Goal: Task Accomplishment & Management: Manage account settings

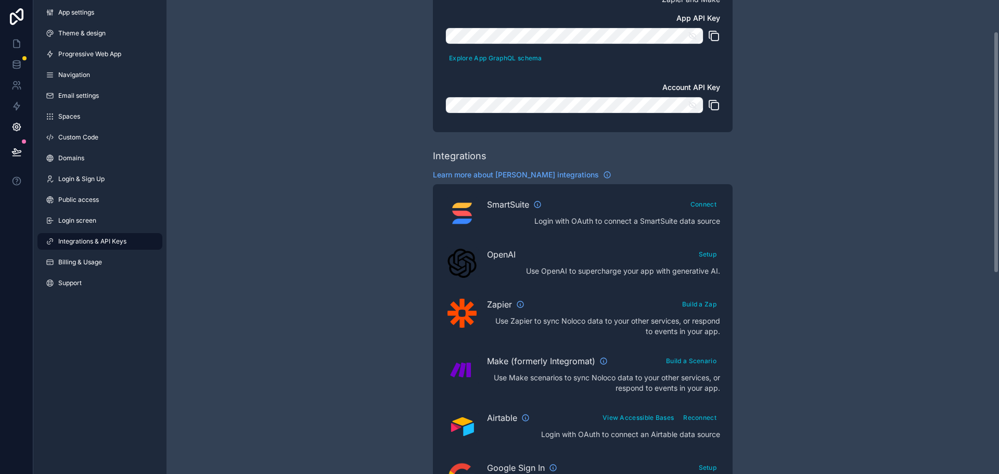
scroll to position [89, 0]
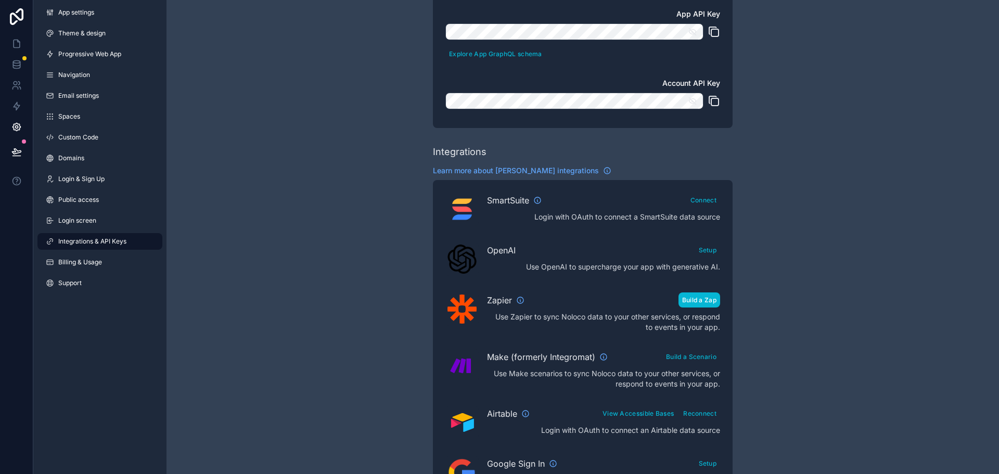
click at [693, 300] on button "Build a Zap" at bounding box center [699, 299] width 42 height 15
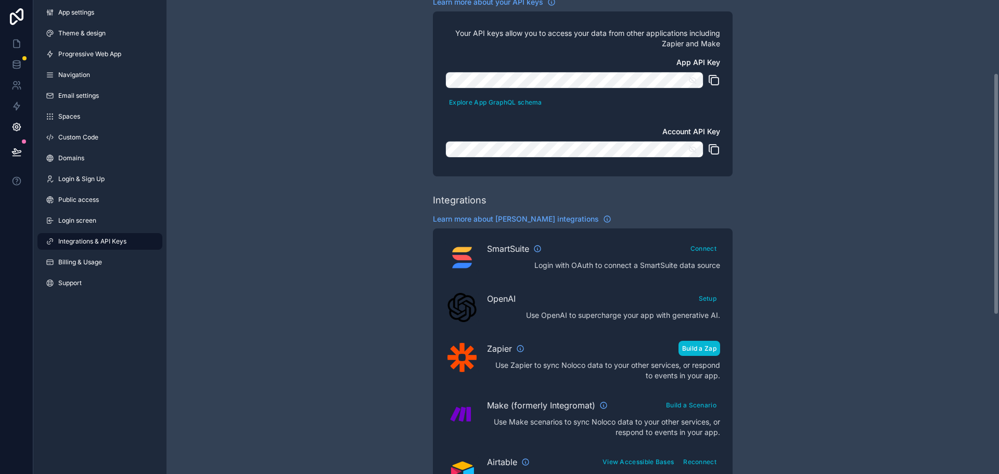
scroll to position [0, 0]
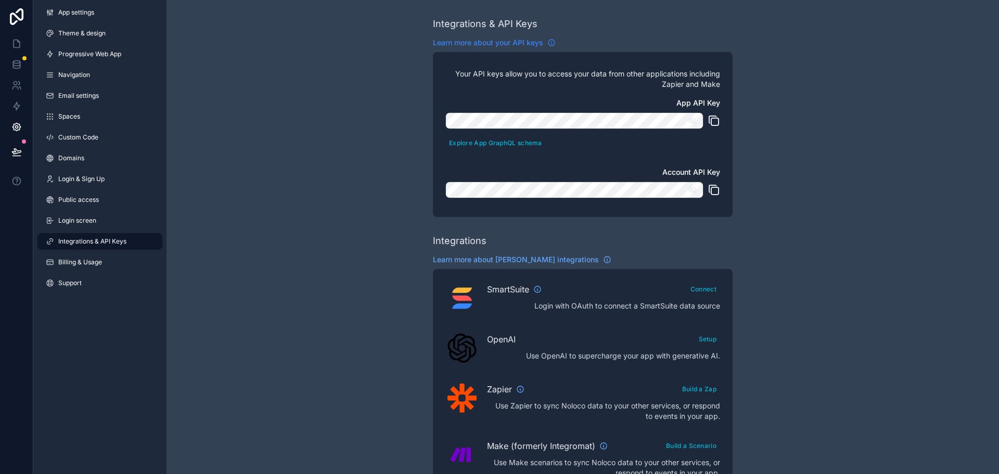
click at [496, 43] on span "Learn more about your API keys" at bounding box center [488, 42] width 110 height 10
click at [21, 62] on icon at bounding box center [16, 64] width 10 height 10
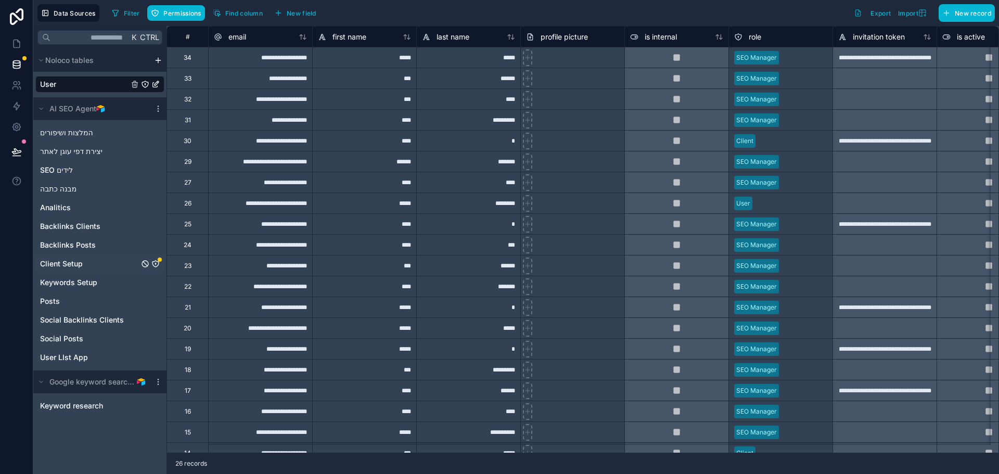
click at [86, 260] on link "Client Setup" at bounding box center [89, 263] width 99 height 10
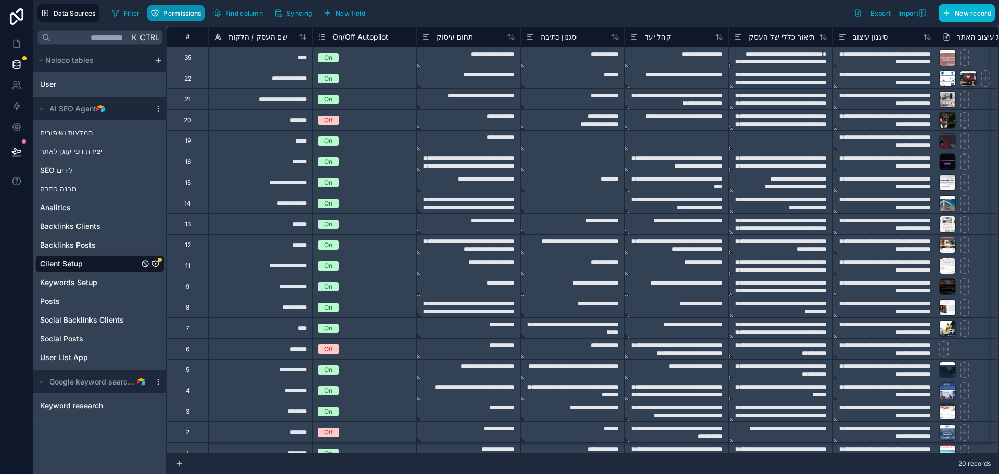
click at [177, 13] on span "Permissions" at bounding box center [181, 13] width 37 height 8
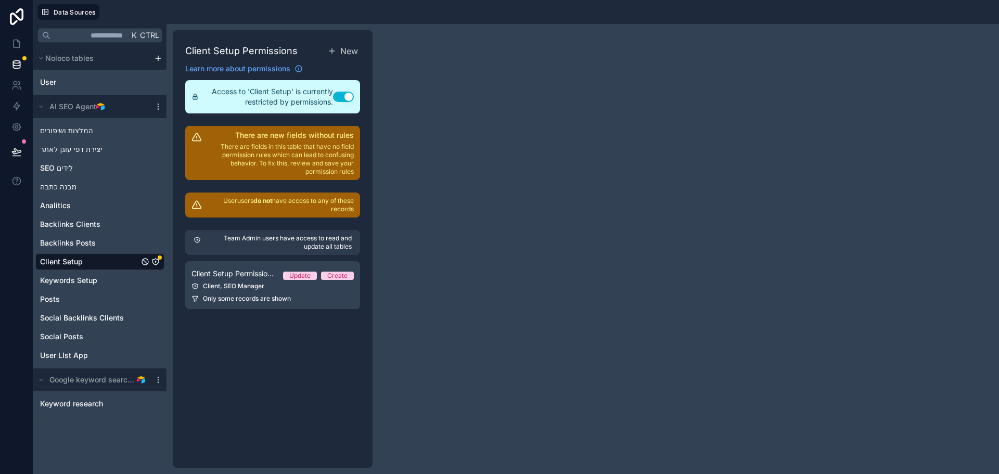
click at [236, 256] on div "Team Admin users have access to read and update all tables Client Setup Permiss…" at bounding box center [272, 270] width 175 height 92
click at [240, 277] on span "Client Setup Permission 1" at bounding box center [232, 273] width 83 height 10
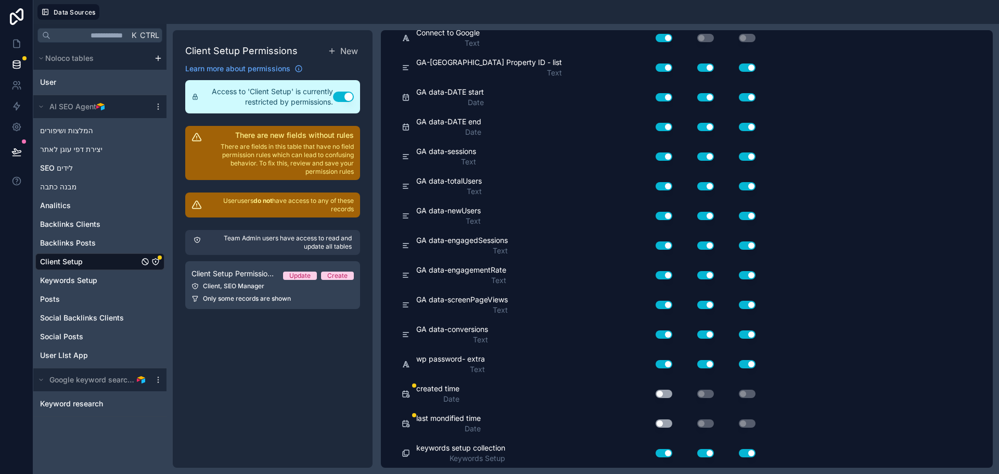
scroll to position [1585, 0]
click at [662, 422] on button "Use setting" at bounding box center [663, 423] width 17 height 8
click at [665, 393] on button "Use setting" at bounding box center [663, 393] width 17 height 8
click at [50, 82] on span "User" at bounding box center [48, 82] width 16 height 10
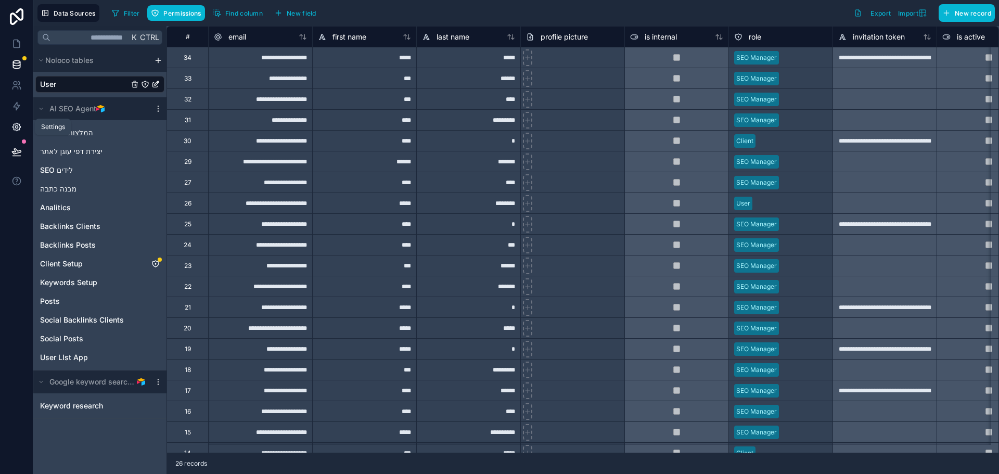
click at [18, 132] on icon at bounding box center [16, 127] width 10 height 10
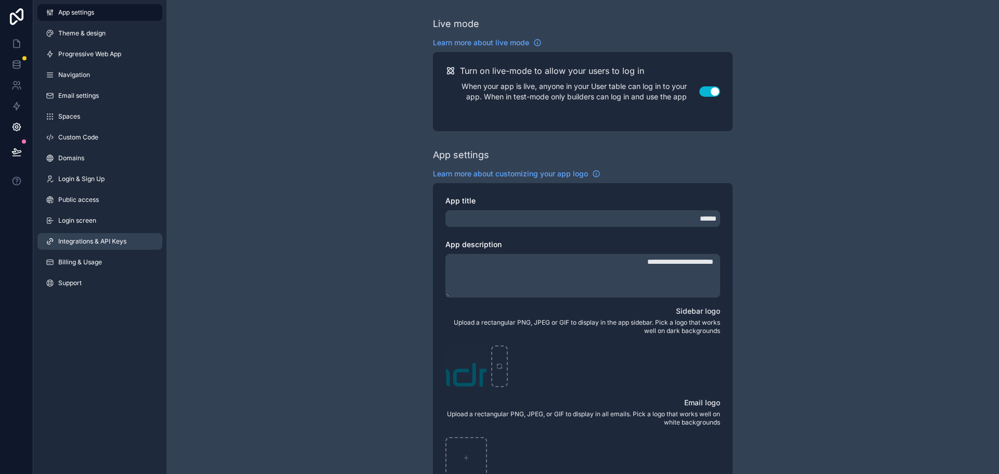
click at [79, 238] on span "Integrations & API Keys" at bounding box center [92, 241] width 68 height 8
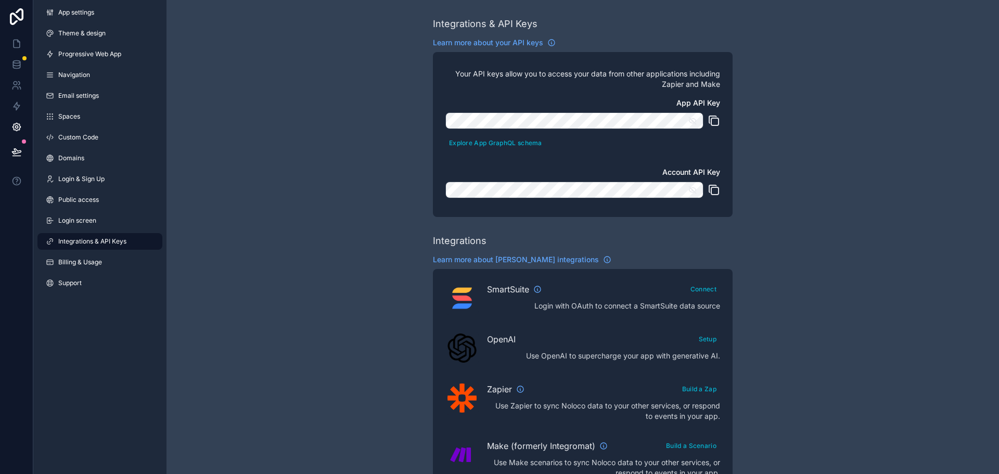
click at [714, 121] on icon "scrollable content" at bounding box center [713, 120] width 12 height 12
click at [694, 121] on icon "scrollable content" at bounding box center [692, 120] width 9 height 9
click at [714, 121] on icon "scrollable content" at bounding box center [713, 120] width 12 height 12
click at [499, 146] on button "Explore App GraphQL schema" at bounding box center [495, 142] width 100 height 15
click at [714, 123] on icon "scrollable content" at bounding box center [713, 120] width 12 height 12
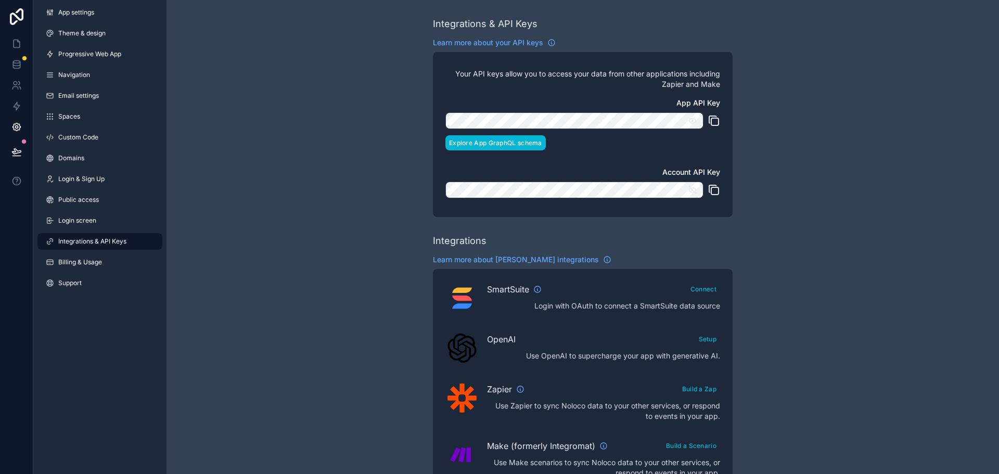
click at [502, 146] on button "Explore App GraphQL schema" at bounding box center [495, 142] width 100 height 15
click at [21, 45] on icon at bounding box center [16, 43] width 10 height 10
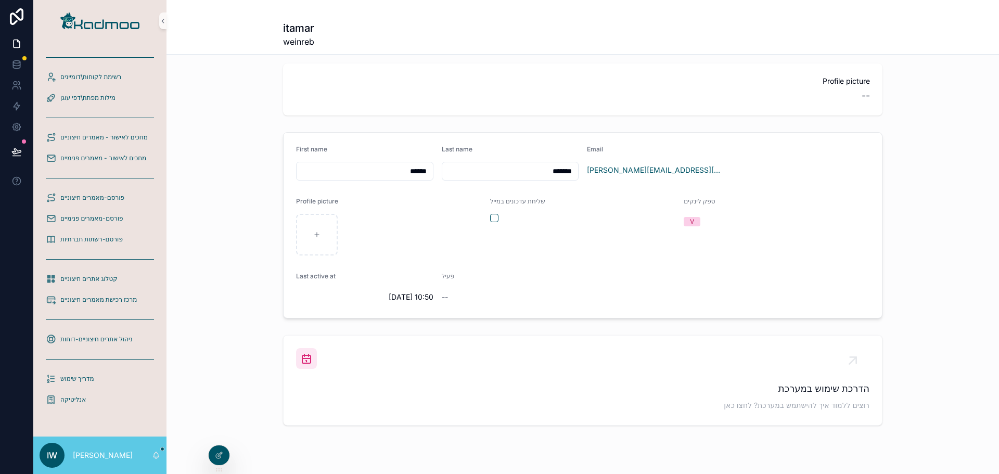
scroll to position [30, 0]
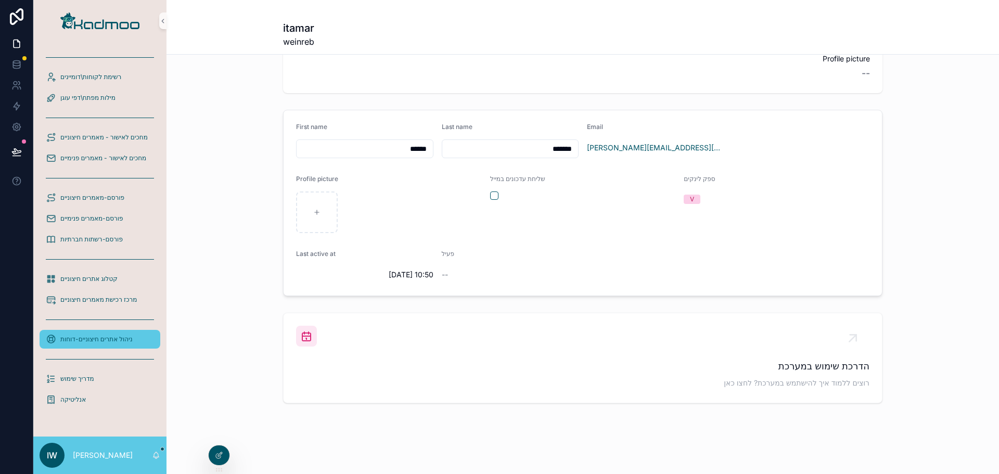
click at [107, 339] on span "ניהול אתרים חיצוניים-דוחות" at bounding box center [96, 339] width 72 height 8
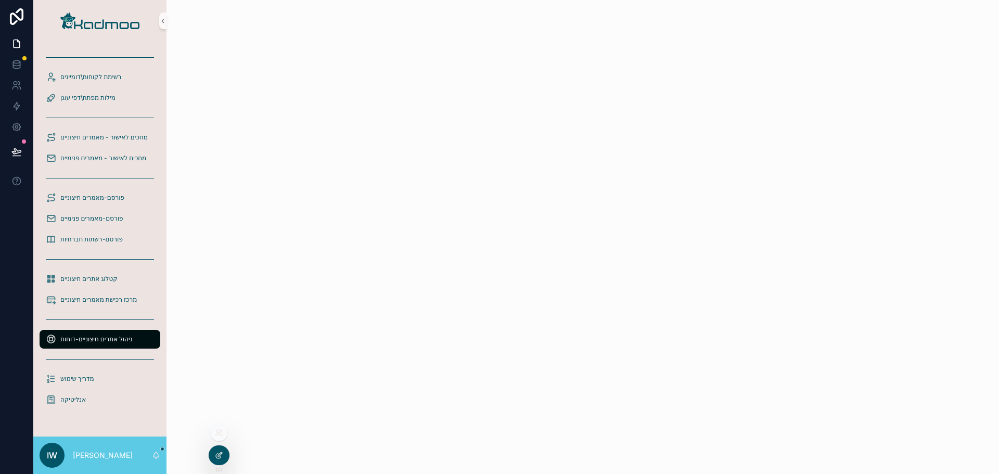
click at [221, 461] on div at bounding box center [219, 455] width 21 height 20
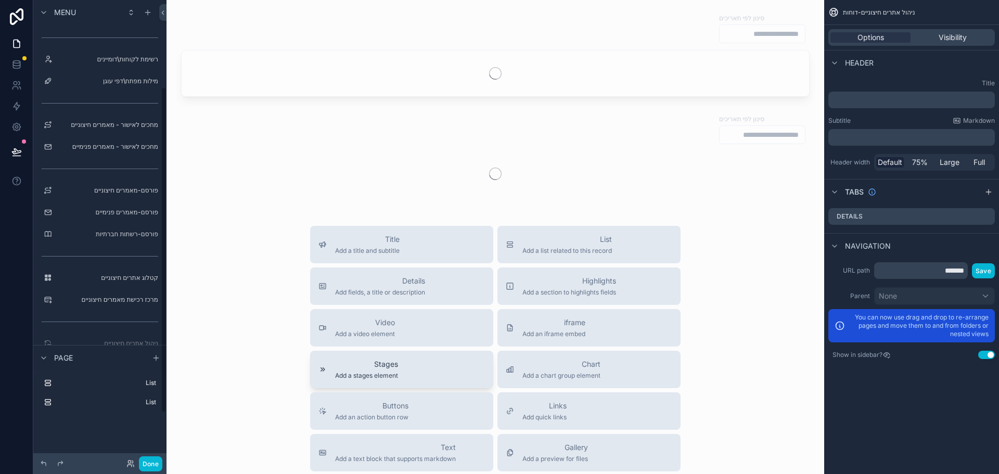
scroll to position [123, 0]
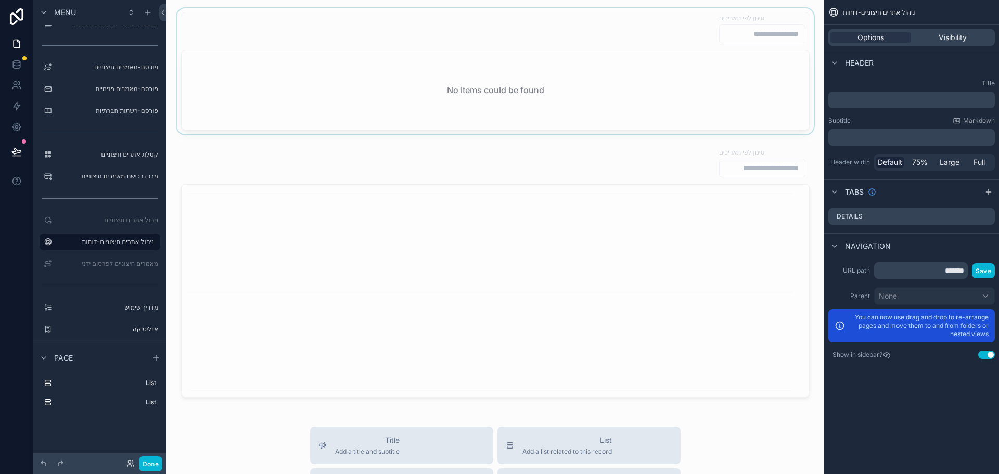
click at [595, 92] on div "scrollable content" at bounding box center [495, 71] width 641 height 126
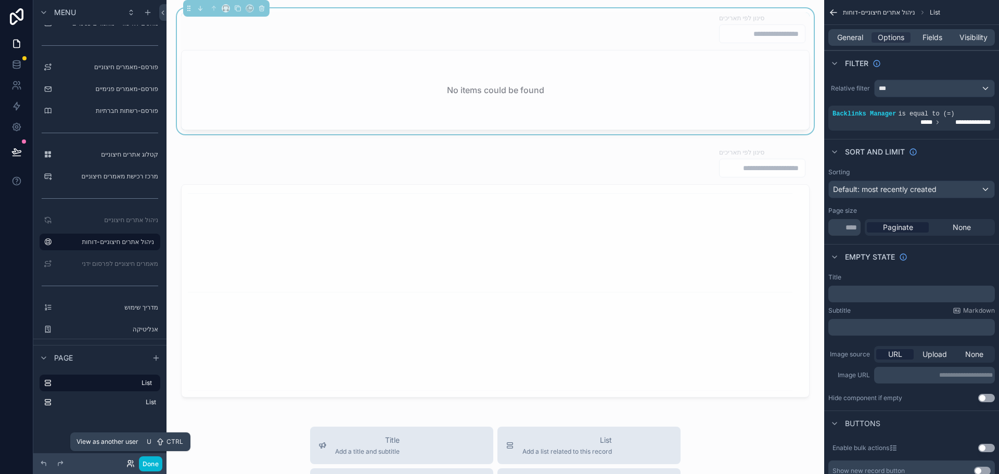
click at [127, 463] on icon at bounding box center [130, 463] width 8 height 8
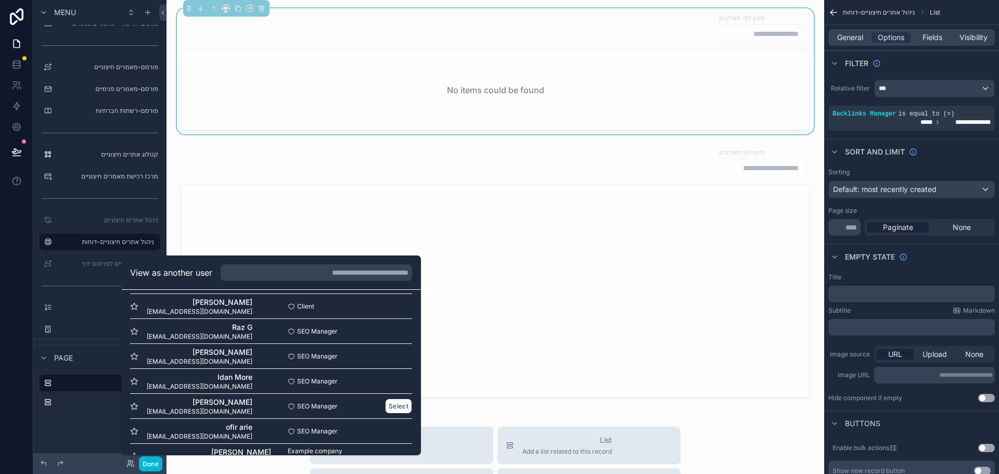
scroll to position [501, 0]
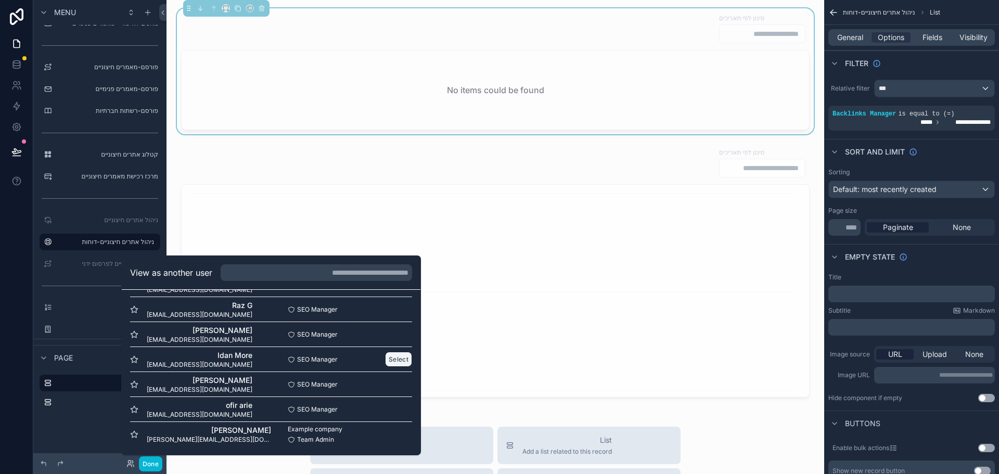
click at [391, 360] on button "Select" at bounding box center [398, 359] width 27 height 15
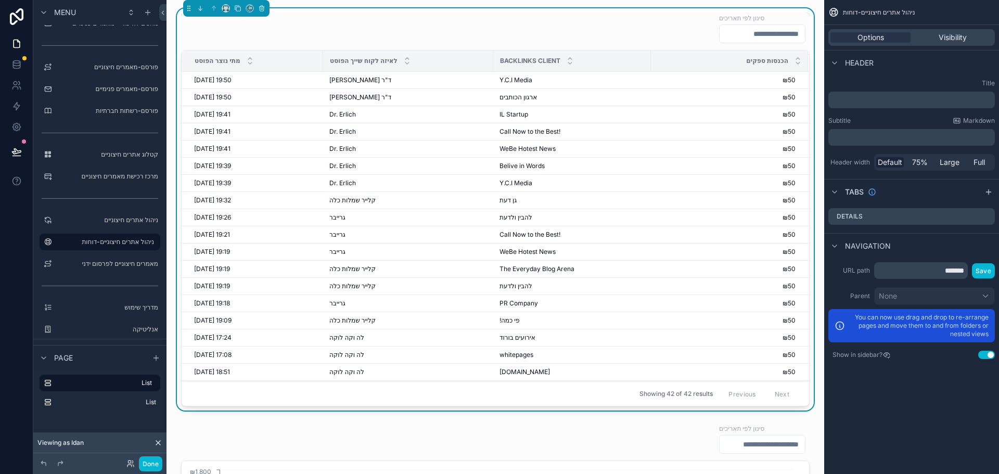
scroll to position [364, 0]
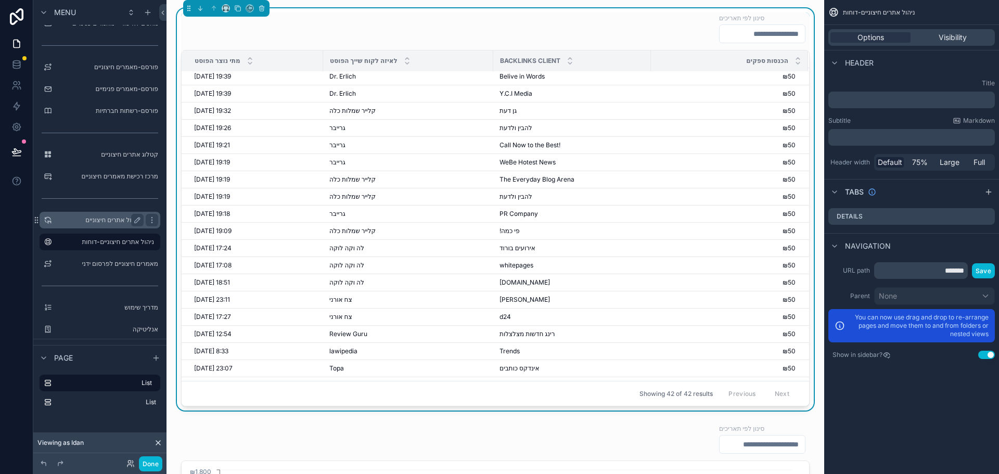
click at [118, 221] on label "ניהול אתרים חיצוניים" at bounding box center [97, 220] width 83 height 8
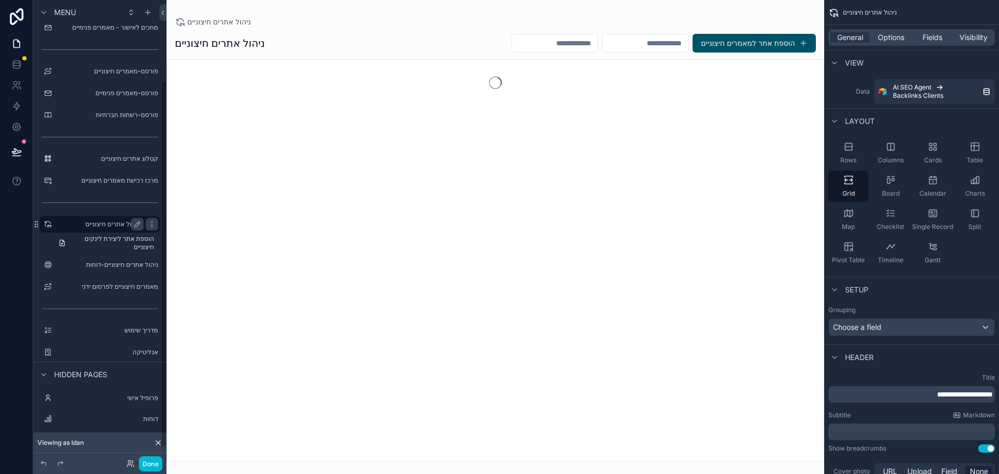
scroll to position [101, 0]
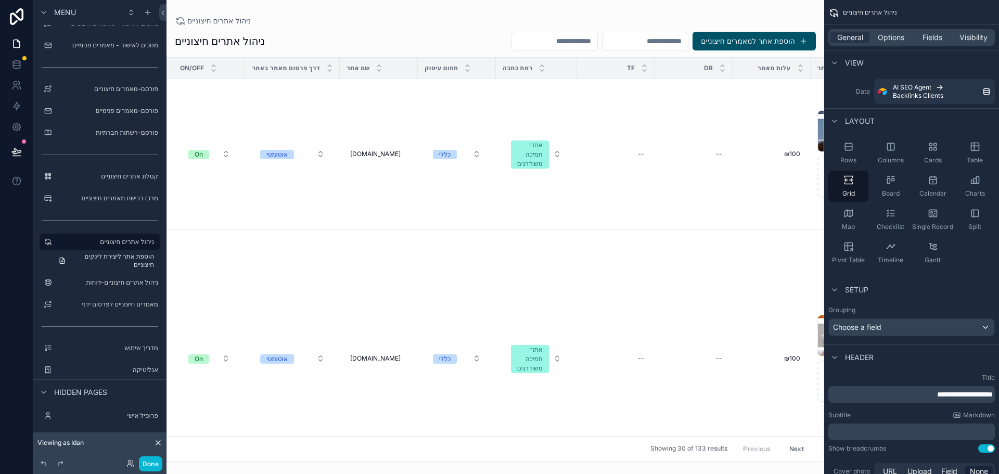
click at [758, 43] on div "scrollable content" at bounding box center [494, 237] width 657 height 474
click at [748, 43] on button "הוספת אתר למאמרים חיצוניים" at bounding box center [753, 41] width 123 height 19
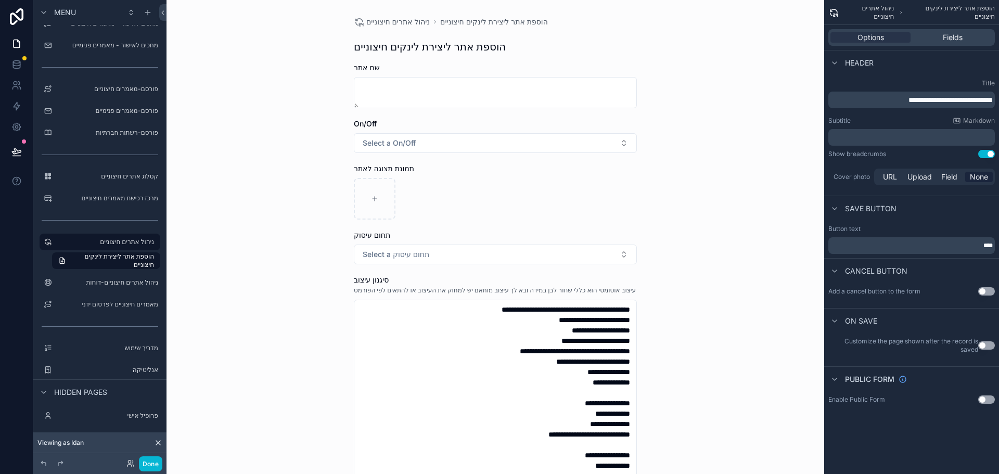
click at [876, 101] on p "**********" at bounding box center [912, 100] width 160 height 10
drag, startPoint x: 952, startPoint y: 102, endPoint x: 865, endPoint y: 103, distance: 86.3
click at [865, 103] on p "**********" at bounding box center [912, 100] width 160 height 10
click at [878, 81] on label "Title" at bounding box center [911, 83] width 166 height 8
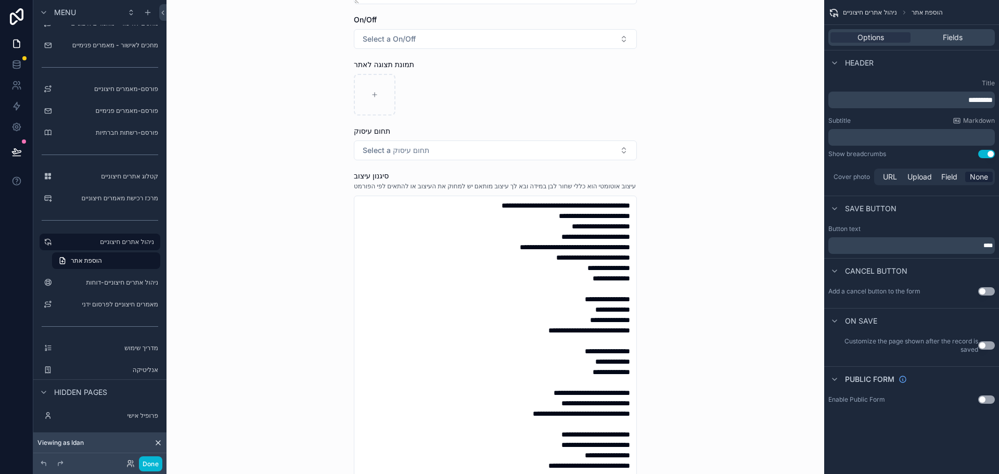
scroll to position [156, 0]
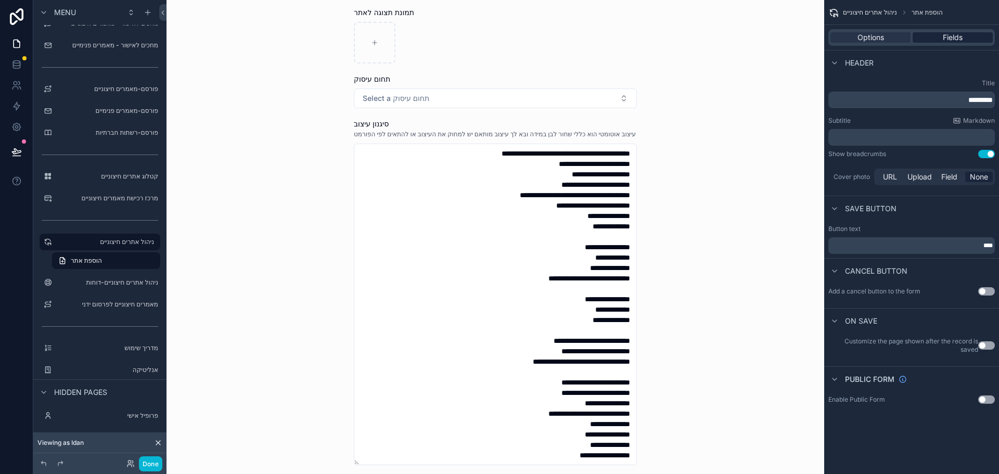
click at [949, 39] on span "Fields" at bounding box center [952, 37] width 20 height 10
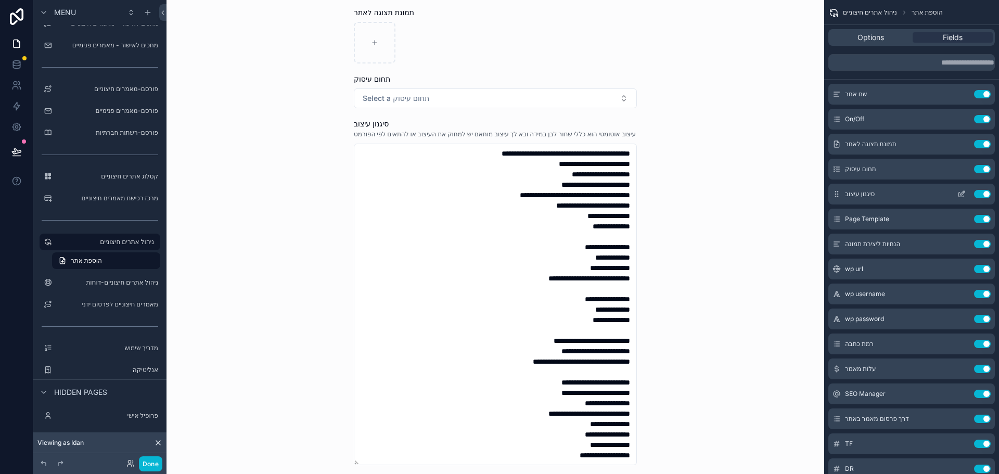
click at [960, 193] on icon "scrollable content" at bounding box center [961, 194] width 8 height 8
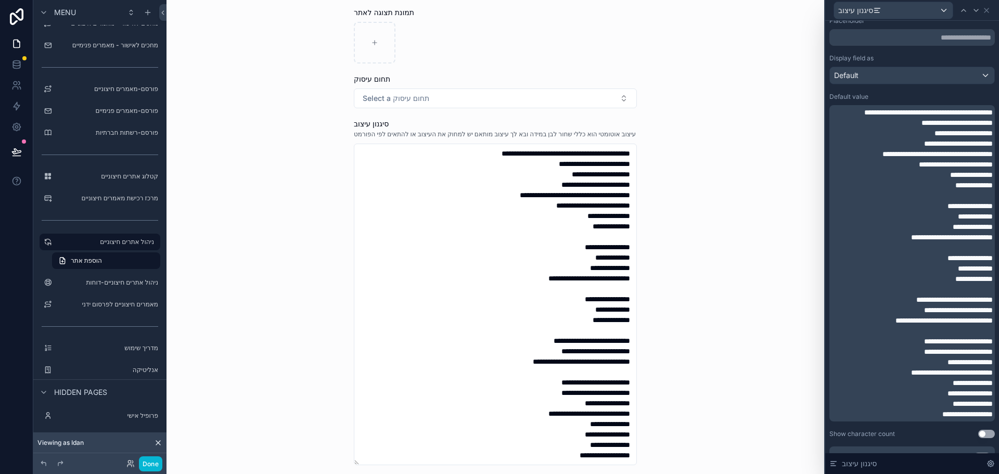
click at [928, 324] on span "**********" at bounding box center [943, 320] width 97 height 7
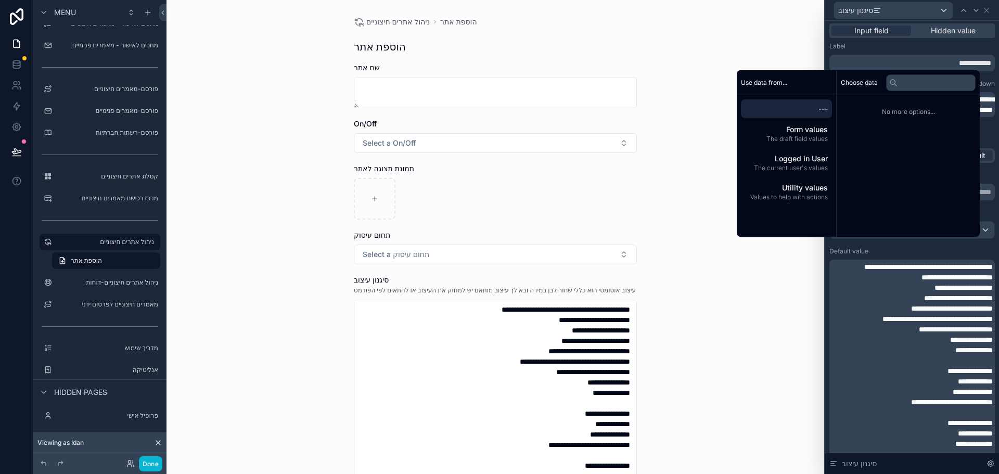
scroll to position [0, 0]
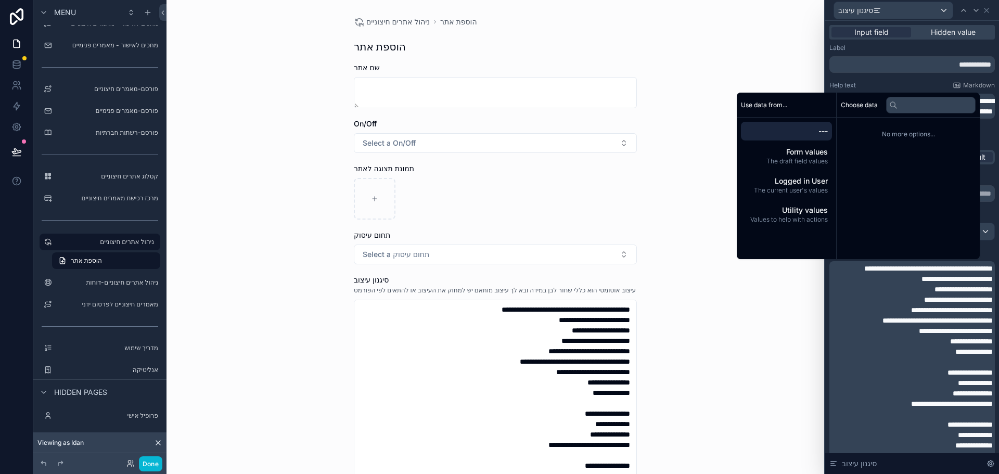
click at [829, 276] on div "**********" at bounding box center [912, 374] width 174 height 706
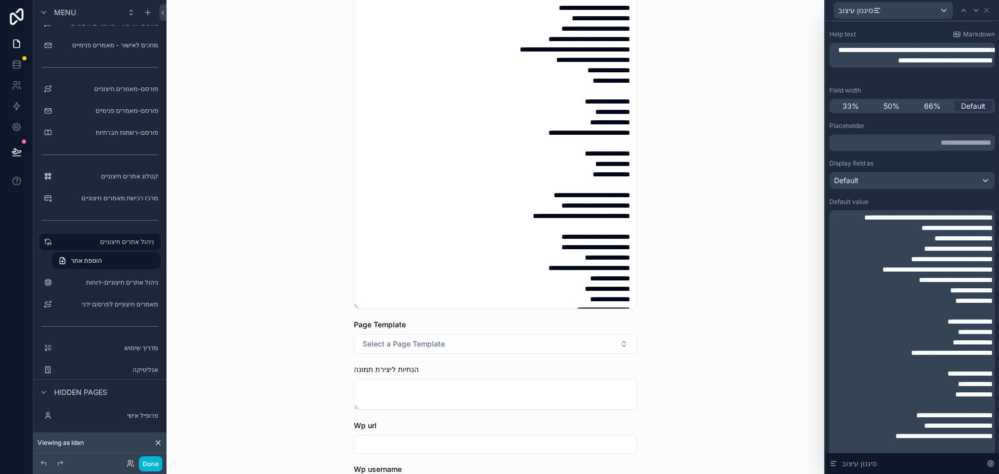
scroll to position [274, 0]
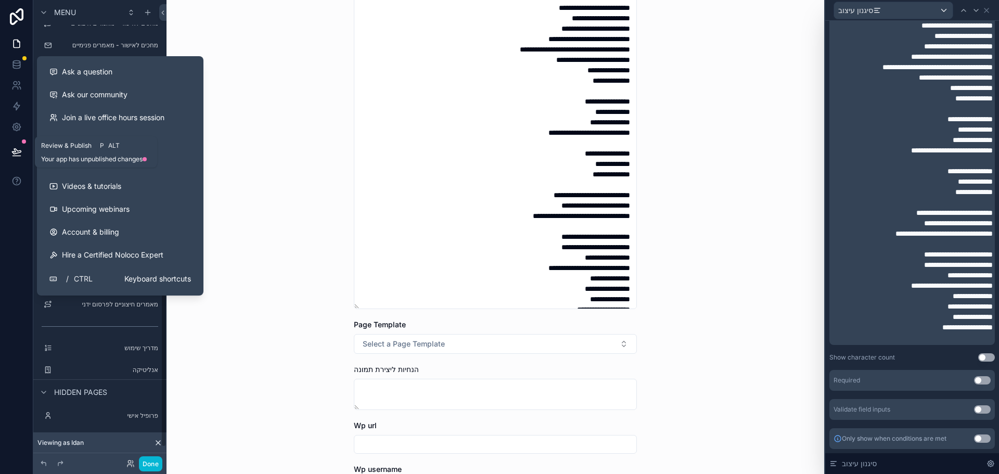
click at [22, 154] on button at bounding box center [16, 151] width 23 height 29
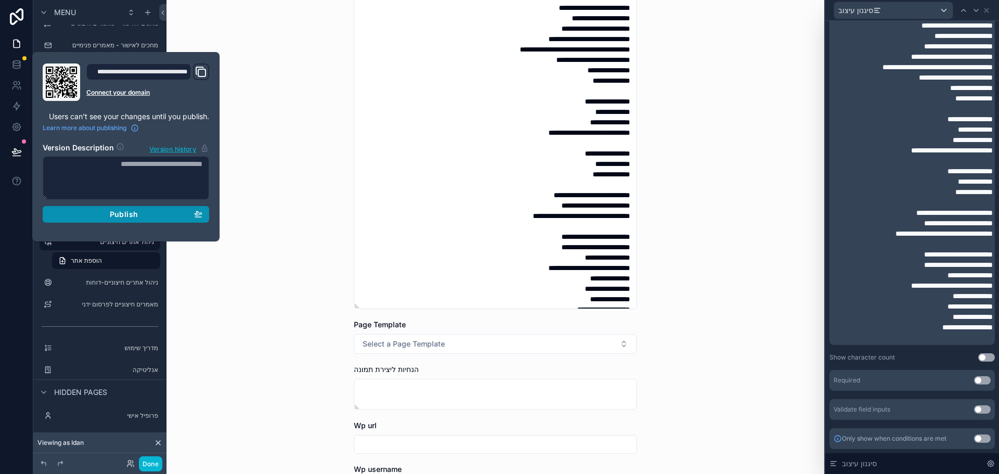
click at [108, 212] on div "Publish" at bounding box center [125, 214] width 153 height 9
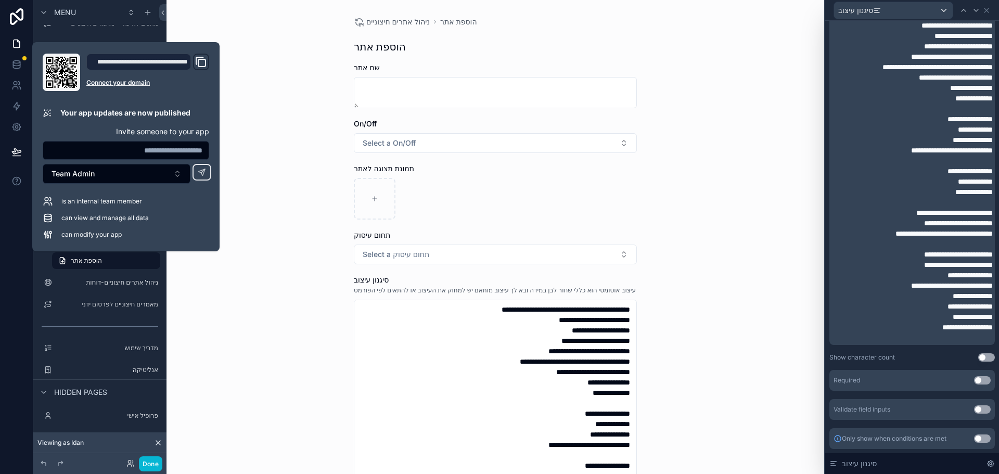
click at [237, 291] on div "**********" at bounding box center [494, 237] width 657 height 474
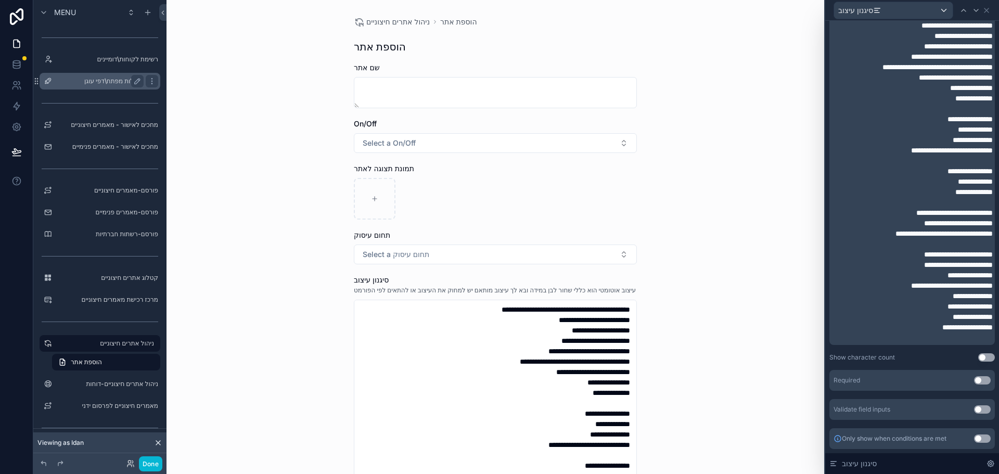
click at [109, 80] on label "מילות מפתח\דפי עוגן" at bounding box center [97, 81] width 83 height 8
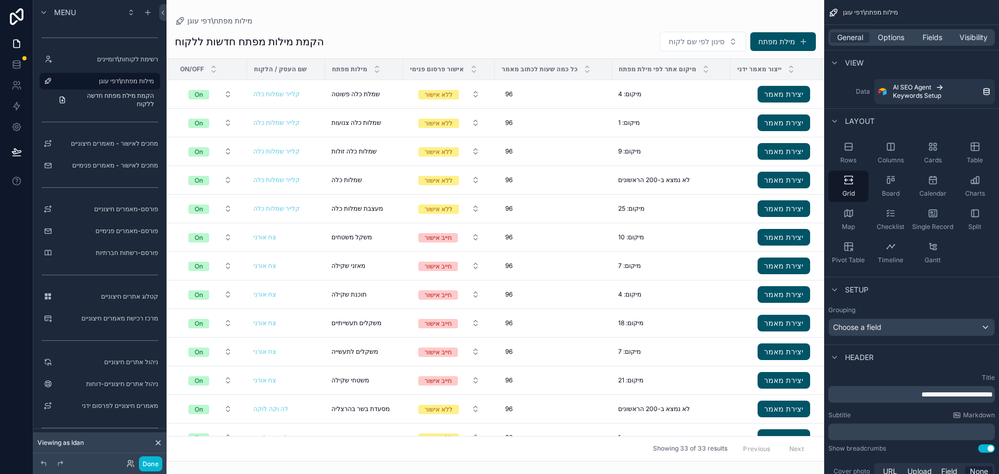
click at [778, 40] on div "scrollable content" at bounding box center [494, 237] width 657 height 474
click at [767, 43] on button "מילת מפתח" at bounding box center [783, 41] width 66 height 19
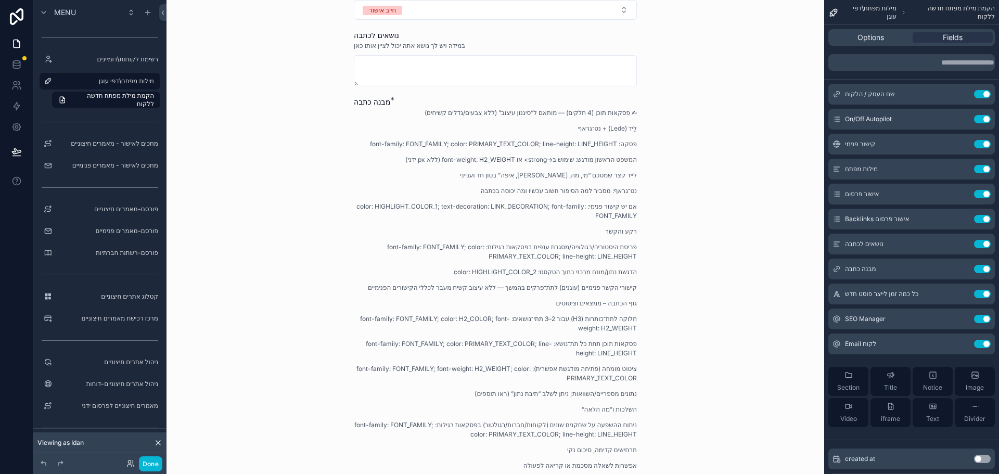
scroll to position [302, 0]
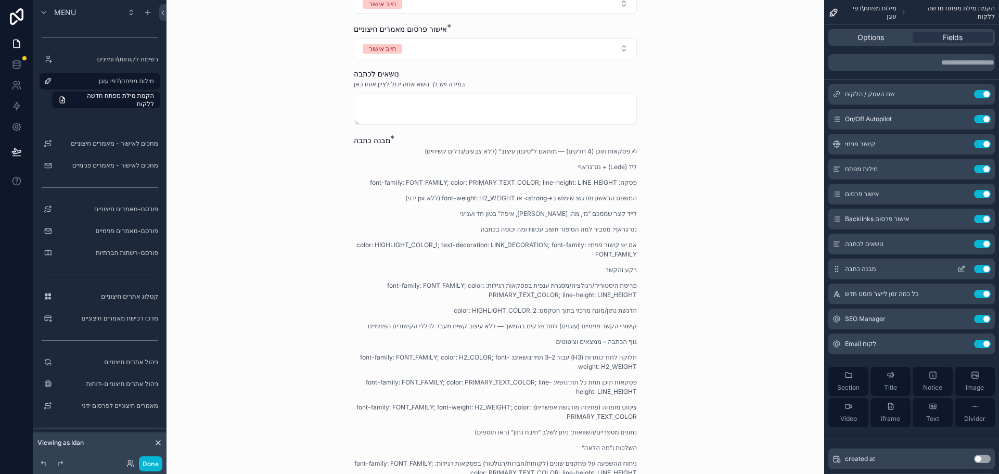
click at [961, 265] on icon "scrollable content" at bounding box center [961, 269] width 8 height 8
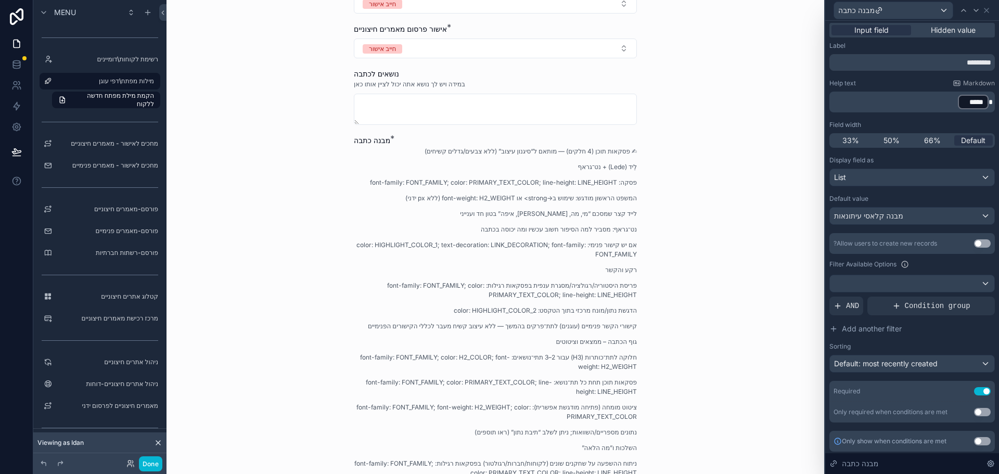
scroll to position [0, 0]
click at [870, 180] on div "List" at bounding box center [912, 179] width 164 height 17
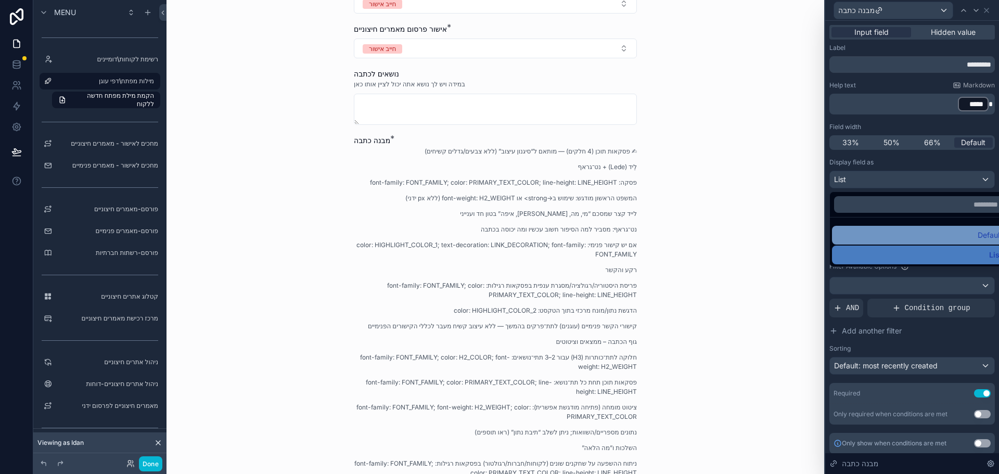
click at [885, 229] on div "Default" at bounding box center [920, 235] width 164 height 12
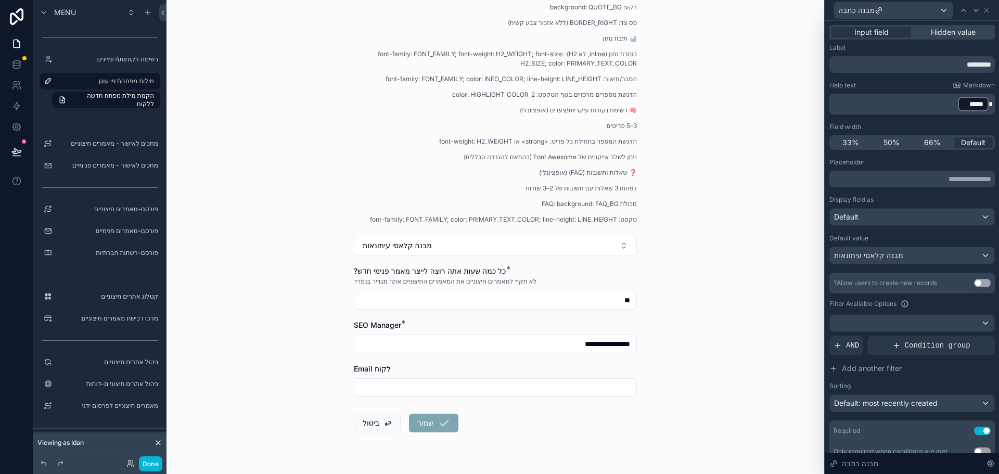
scroll to position [884, 0]
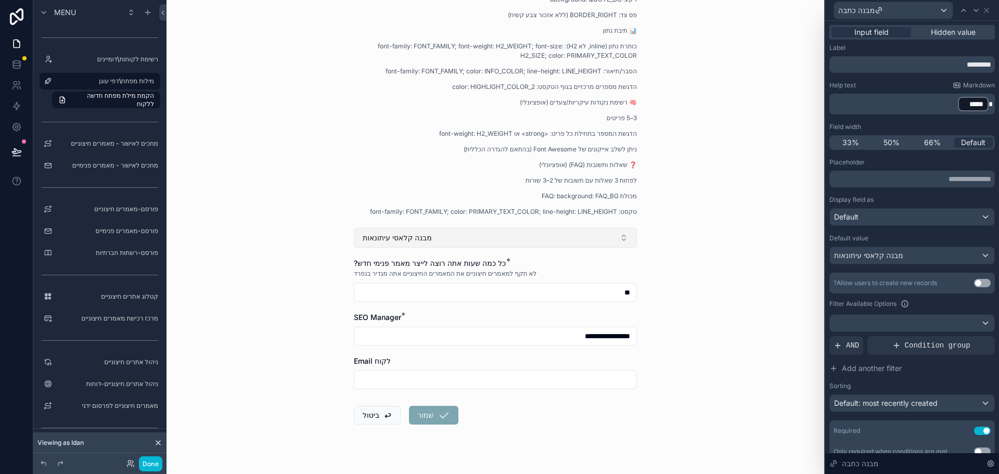
click at [497, 238] on button "מבנה קלאסי עיתונאות" at bounding box center [495, 238] width 283 height 20
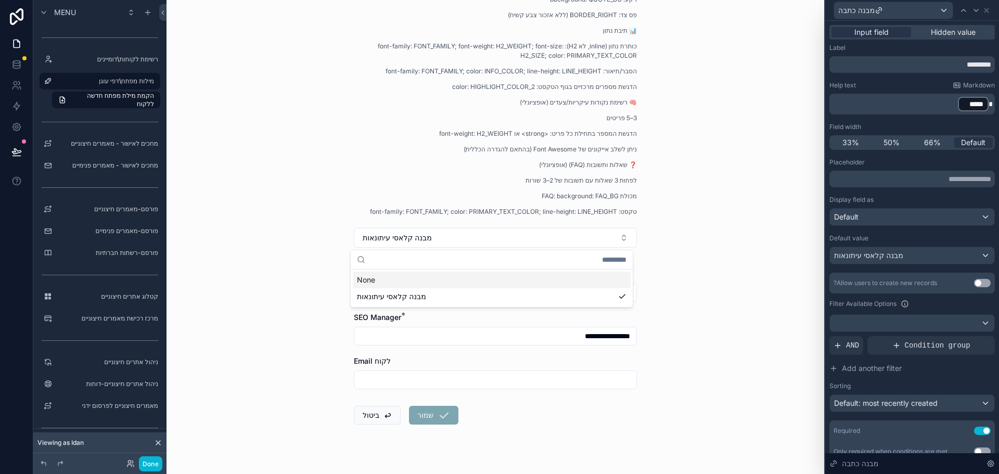
click at [266, 214] on div "מילות מפתח\דפי עוגן הקמת מילת מפתח חדשה ללקוח הקמת מילת מפתח חדשה ללקוח שם העסק…" at bounding box center [494, 237] width 657 height 474
click at [919, 108] on p "﻿ ***** ﻿" at bounding box center [912, 104] width 159 height 17
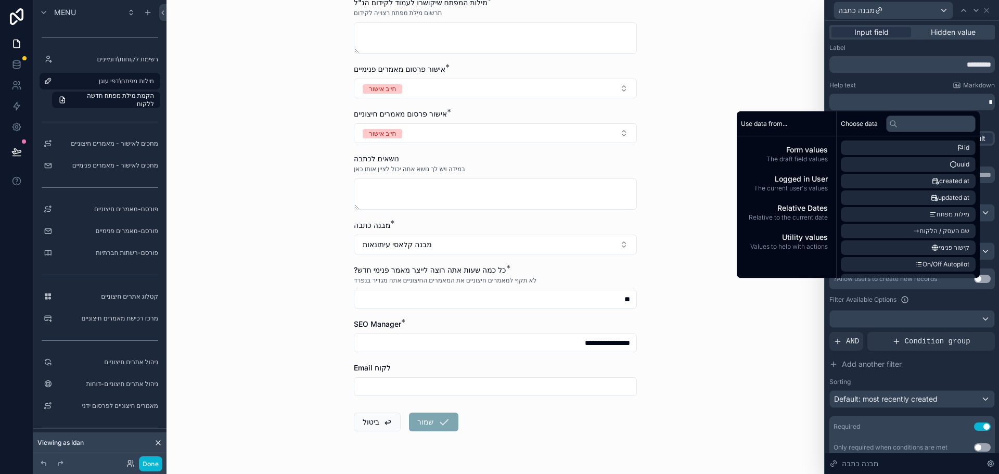
scroll to position [241, 0]
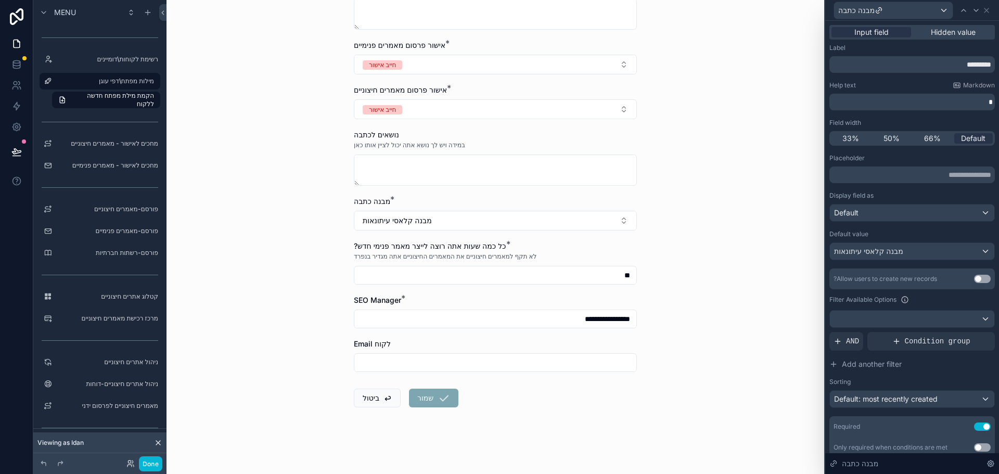
click at [869, 83] on div "Help text Markdown" at bounding box center [911, 85] width 165 height 8
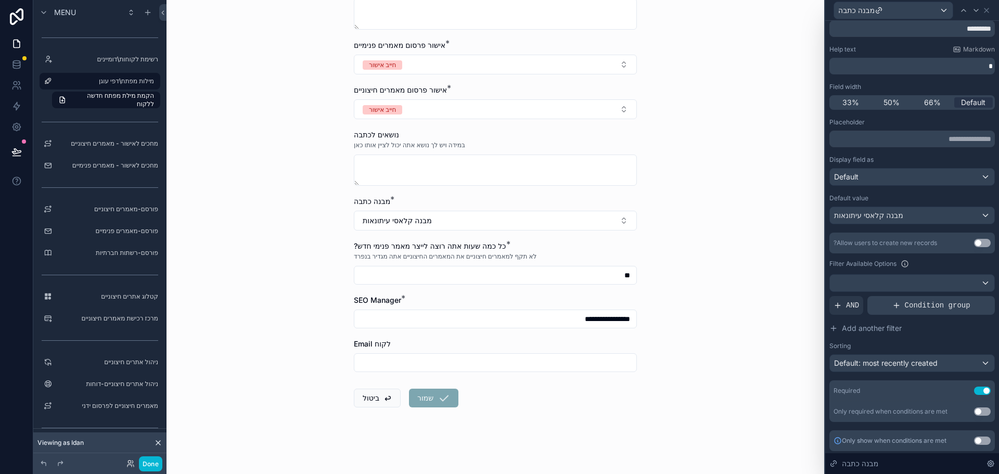
scroll to position [38, 0]
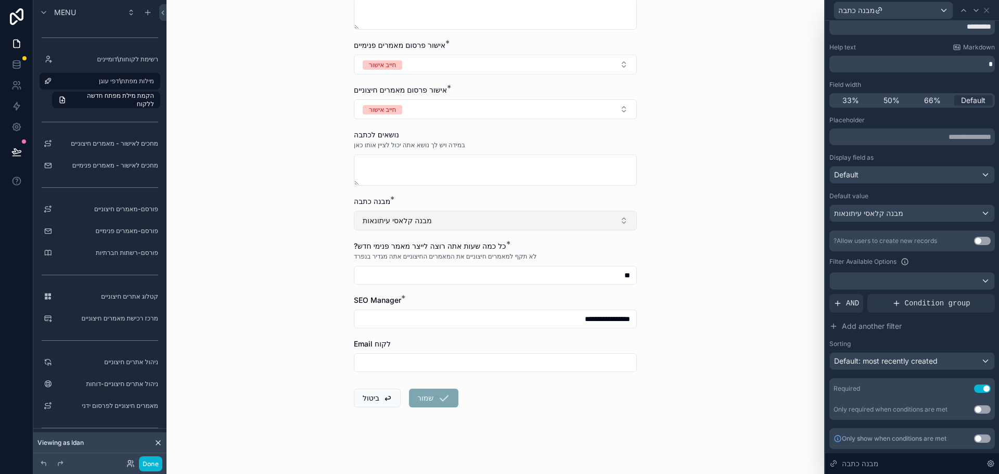
click at [478, 219] on button "מבנה קלאסי עיתונאות" at bounding box center [495, 221] width 283 height 20
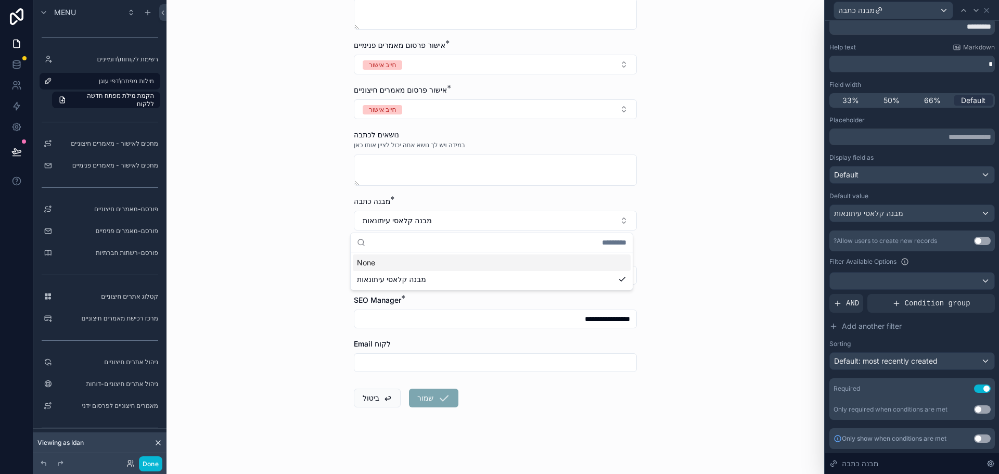
click at [946, 265] on div "Filter Available Options" at bounding box center [911, 261] width 165 height 12
click at [896, 213] on span "מבנה קלאסי עיתונאות" at bounding box center [868, 213] width 69 height 10
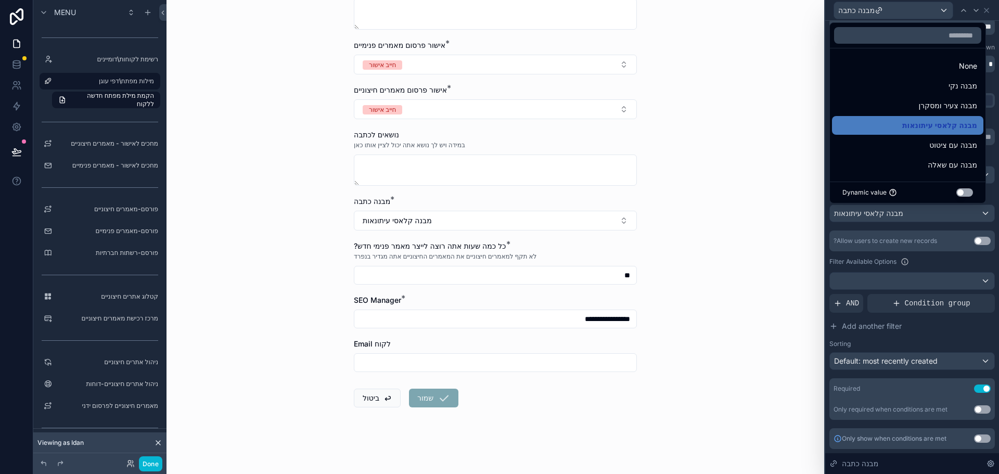
click at [939, 263] on div at bounding box center [912, 237] width 174 height 474
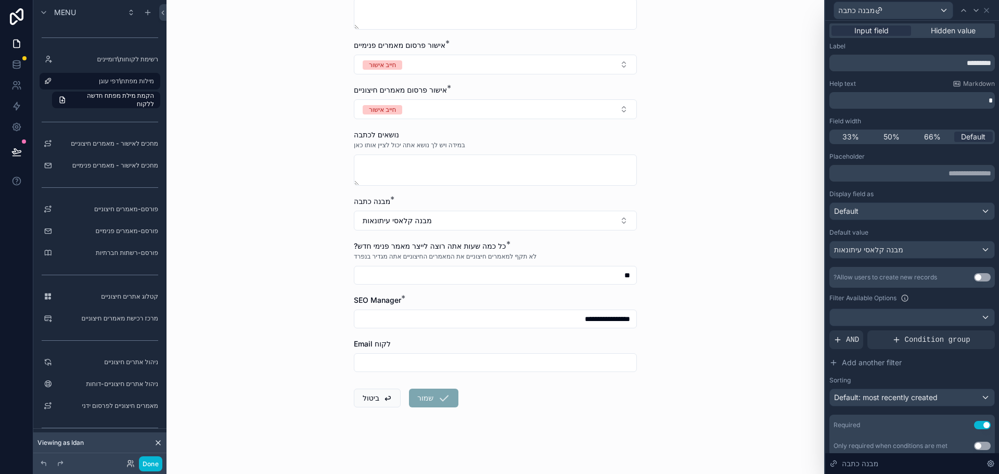
scroll to position [0, 0]
click at [896, 102] on p "scrollable content" at bounding box center [912, 102] width 159 height 10
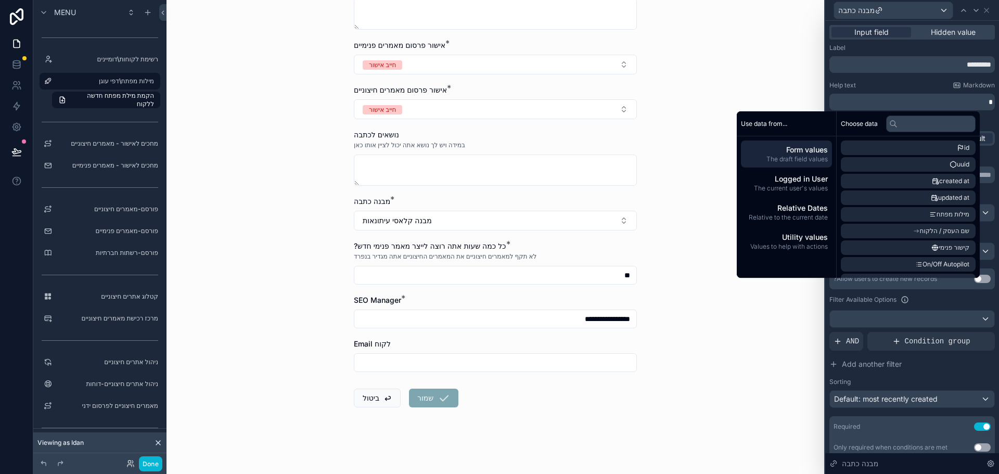
click at [911, 83] on div "Help text Markdown" at bounding box center [911, 85] width 165 height 8
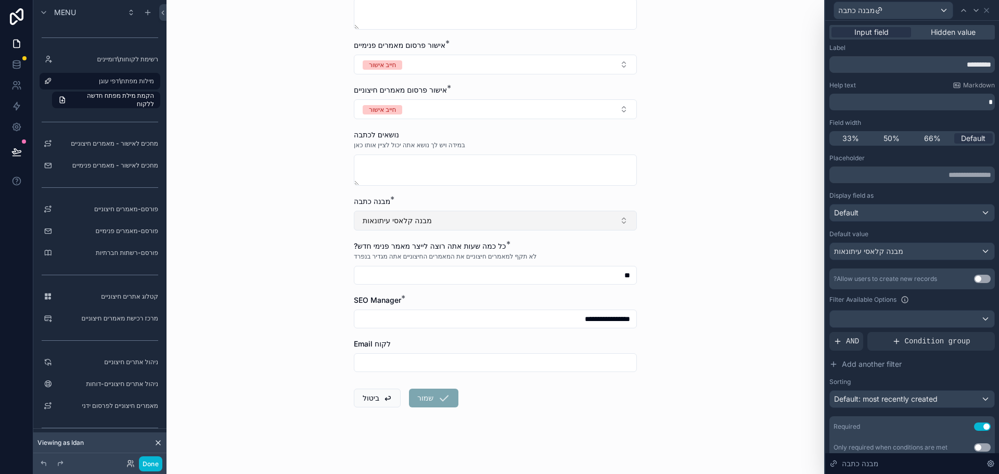
click at [466, 223] on button "מבנה קלאסי עיתונאות" at bounding box center [495, 221] width 283 height 20
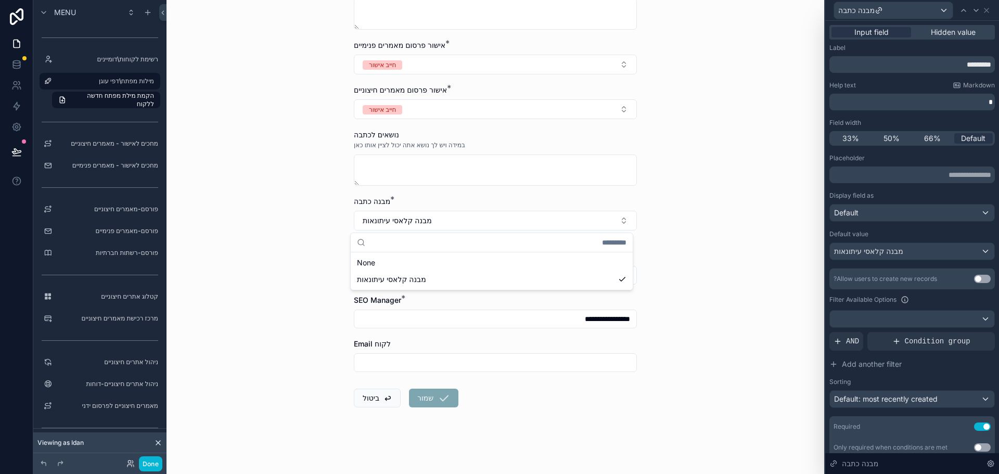
click at [739, 248] on div "**********" at bounding box center [494, 237] width 657 height 474
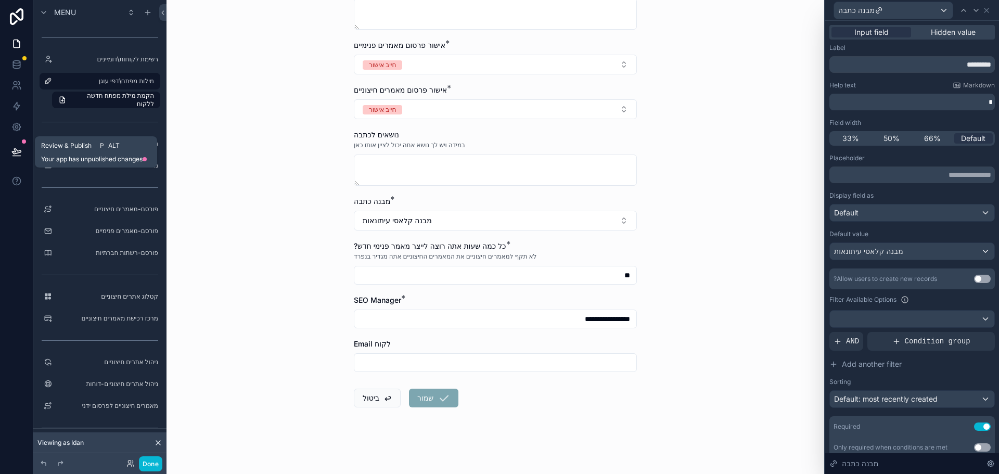
click at [15, 153] on icon at bounding box center [16, 151] width 9 height 5
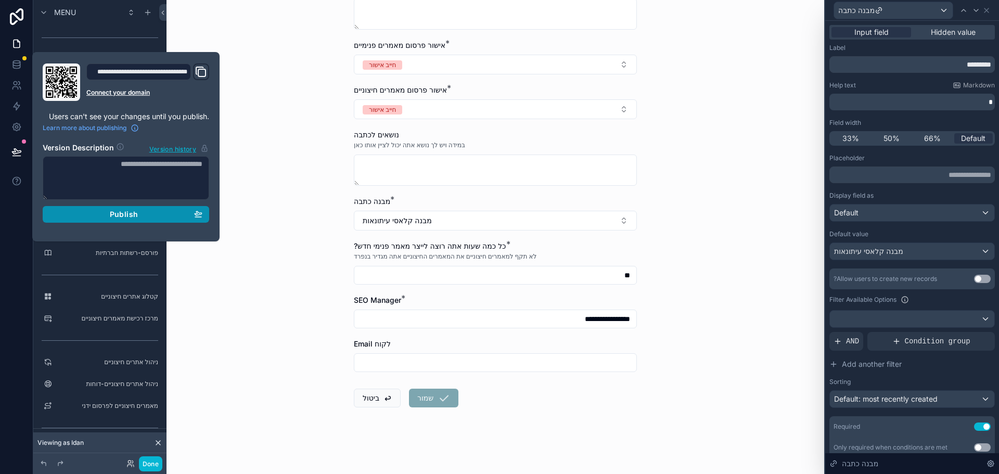
click at [113, 213] on span "Publish" at bounding box center [124, 214] width 28 height 9
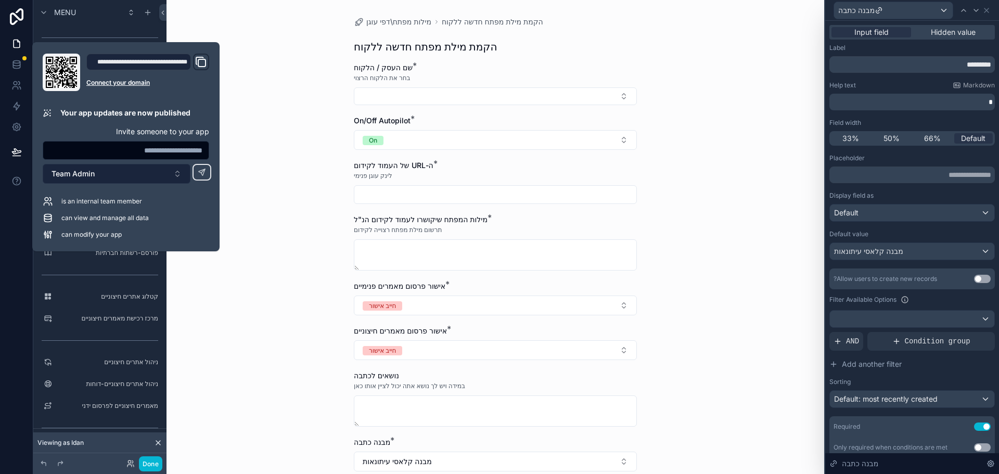
click at [128, 172] on button "Team Admin" at bounding box center [117, 174] width 148 height 20
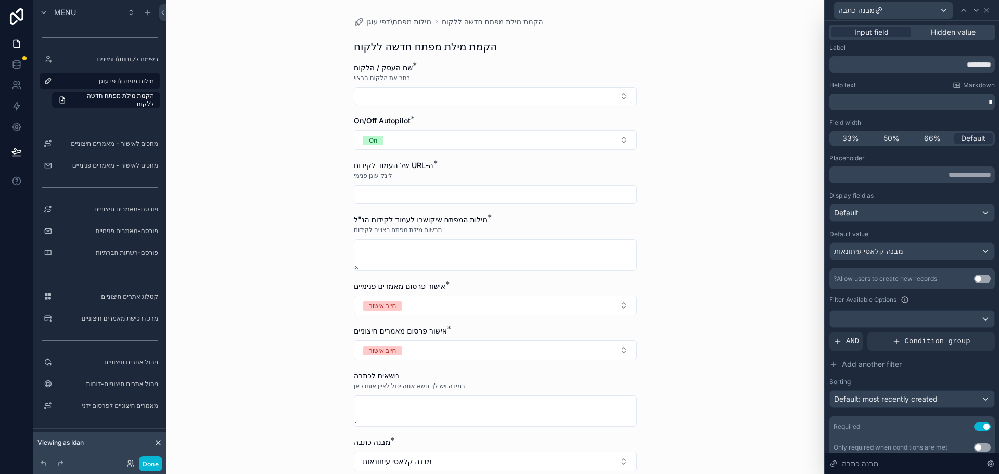
click at [241, 100] on div "**********" at bounding box center [494, 237] width 657 height 474
click at [12, 56] on link at bounding box center [16, 64] width 33 height 21
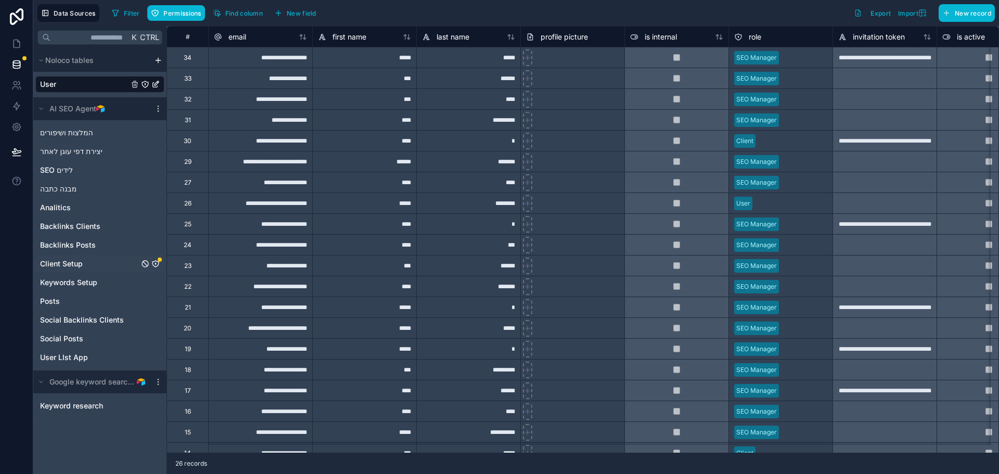
click at [66, 264] on span "Client Setup" at bounding box center [61, 263] width 43 height 10
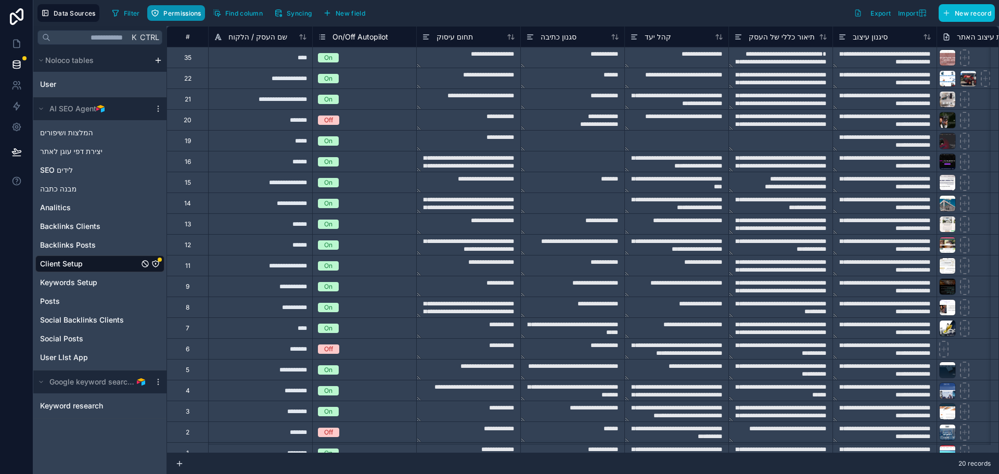
click at [180, 15] on span "Permissions" at bounding box center [181, 13] width 37 height 8
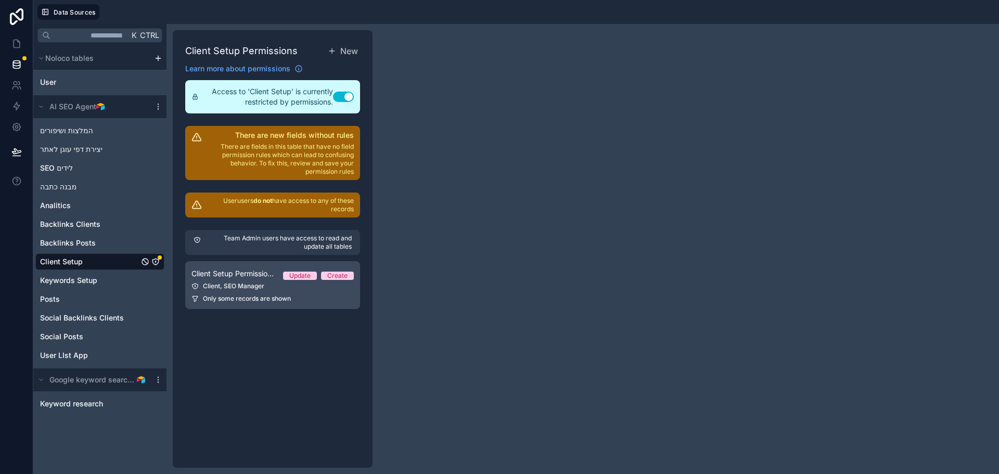
click at [257, 276] on span "Client Setup Permission 1" at bounding box center [232, 273] width 83 height 10
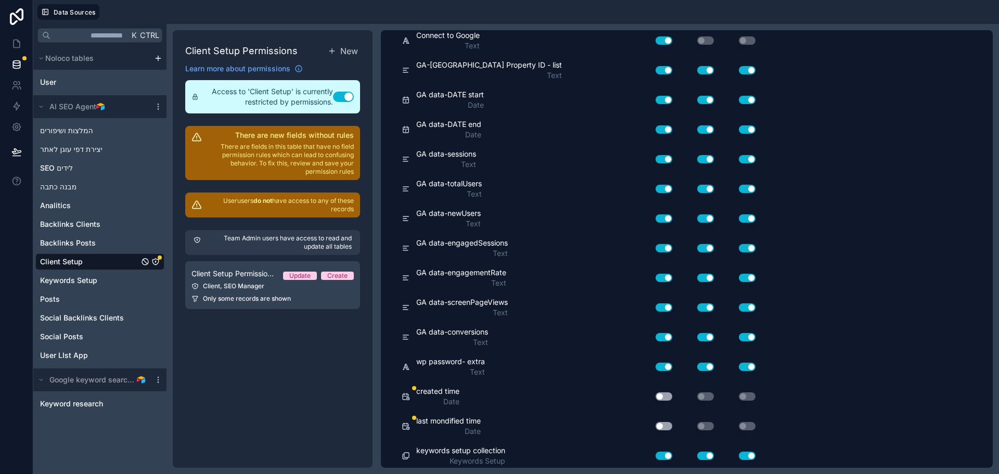
scroll to position [1585, 0]
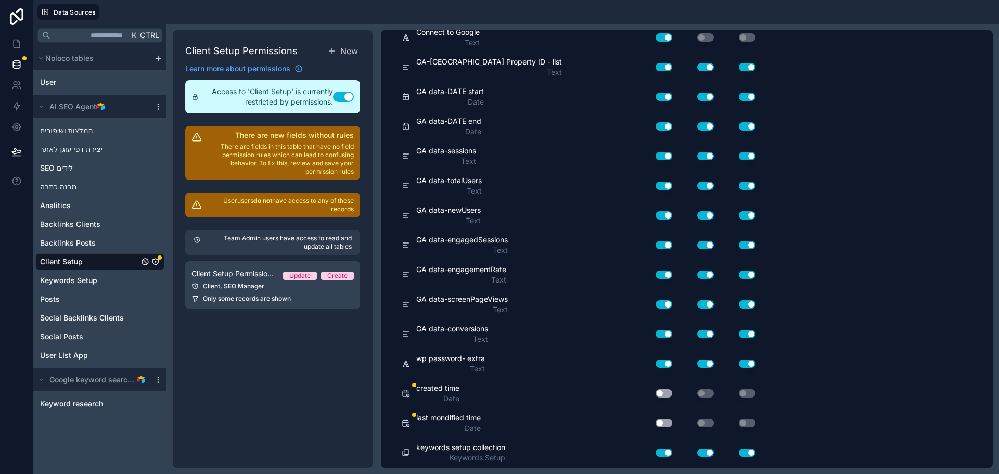
click at [666, 422] on button "Use setting" at bounding box center [663, 423] width 17 height 8
click at [667, 393] on button "Use setting" at bounding box center [663, 393] width 17 height 8
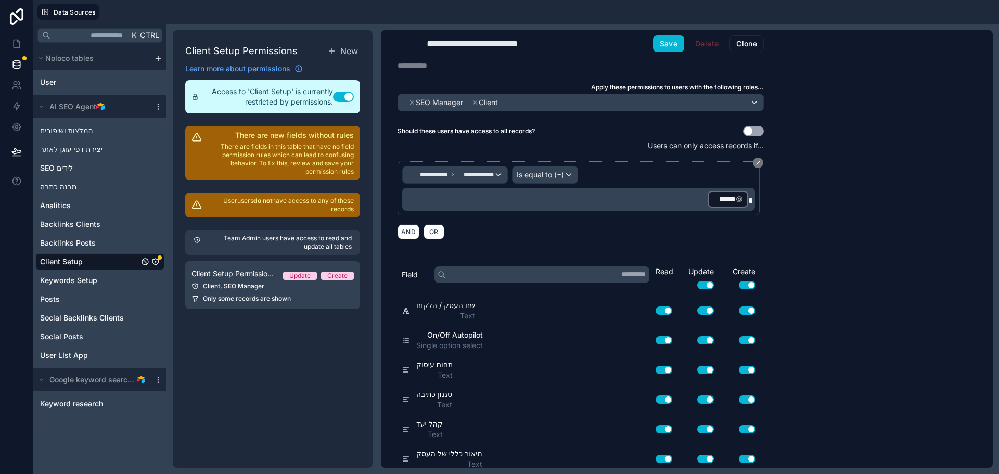
scroll to position [0, 0]
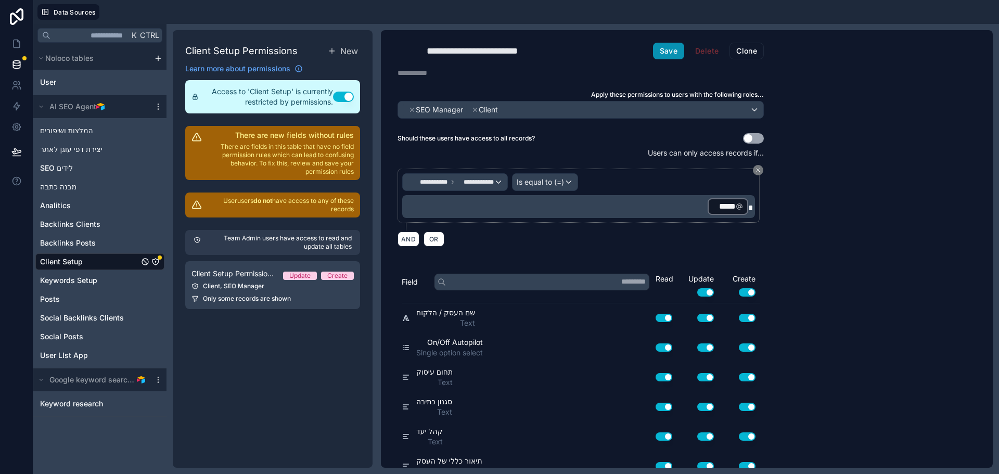
click at [659, 44] on button "Save" at bounding box center [668, 51] width 31 height 17
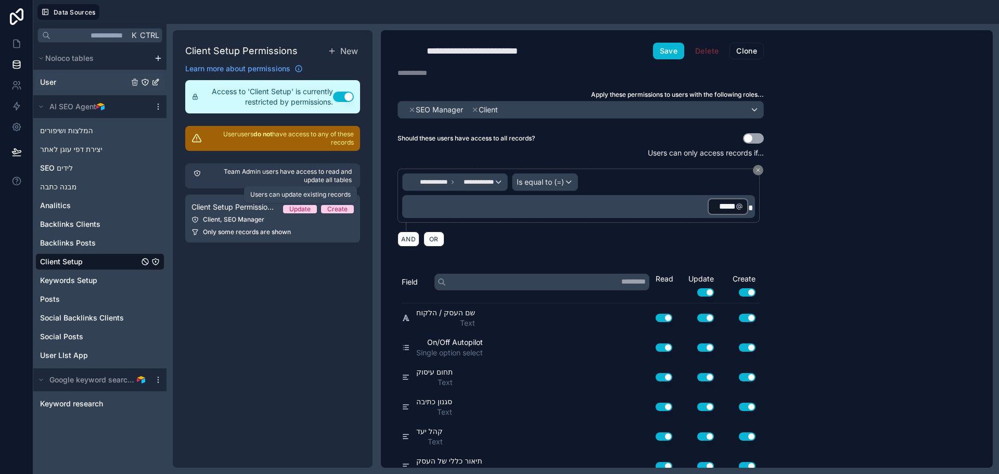
click at [51, 83] on span "User" at bounding box center [48, 82] width 16 height 10
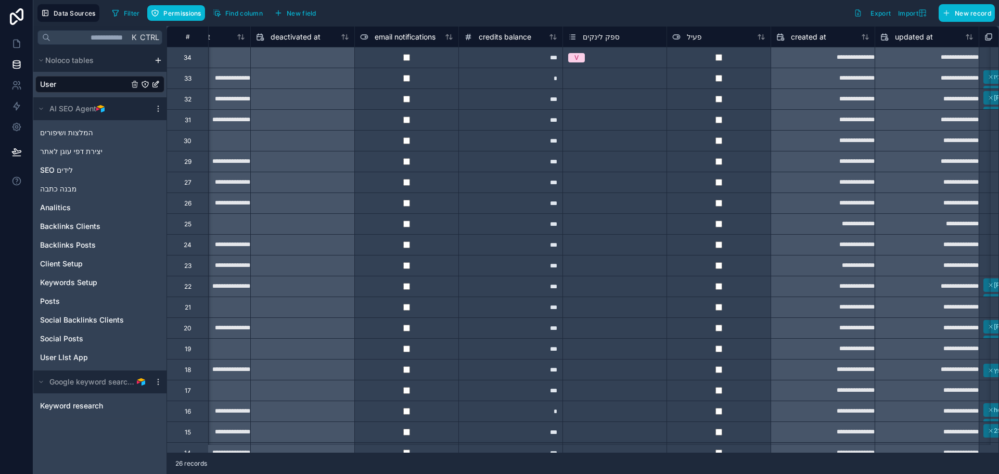
scroll to position [0, 897]
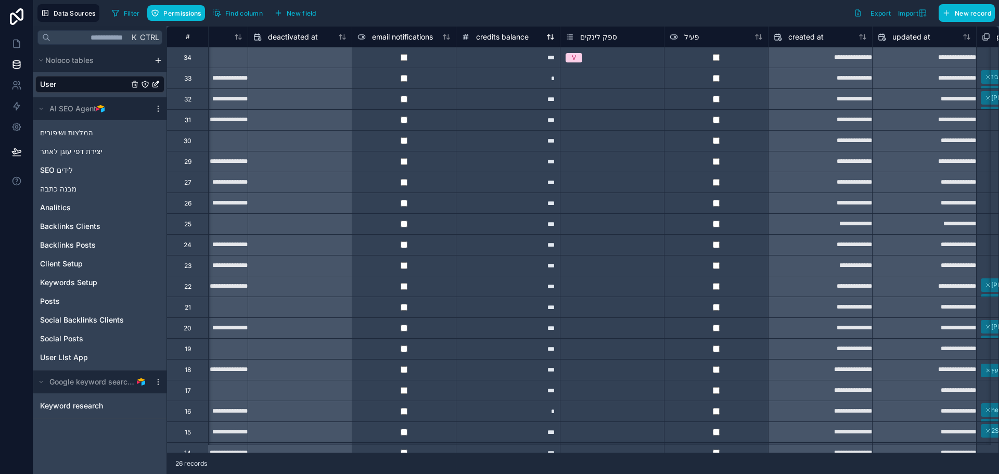
click at [507, 40] on span "credits balance" at bounding box center [502, 37] width 53 height 10
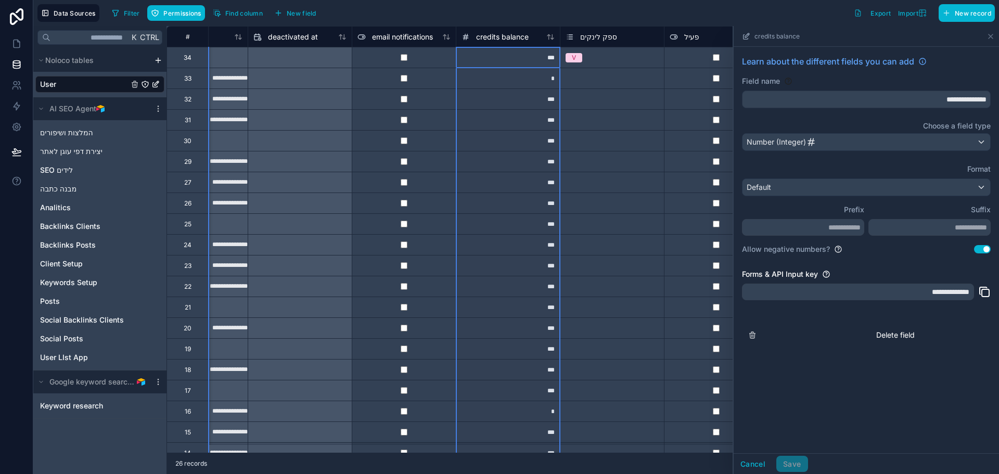
click at [980, 292] on icon at bounding box center [984, 292] width 12 height 12
